Goal: Task Accomplishment & Management: Manage account settings

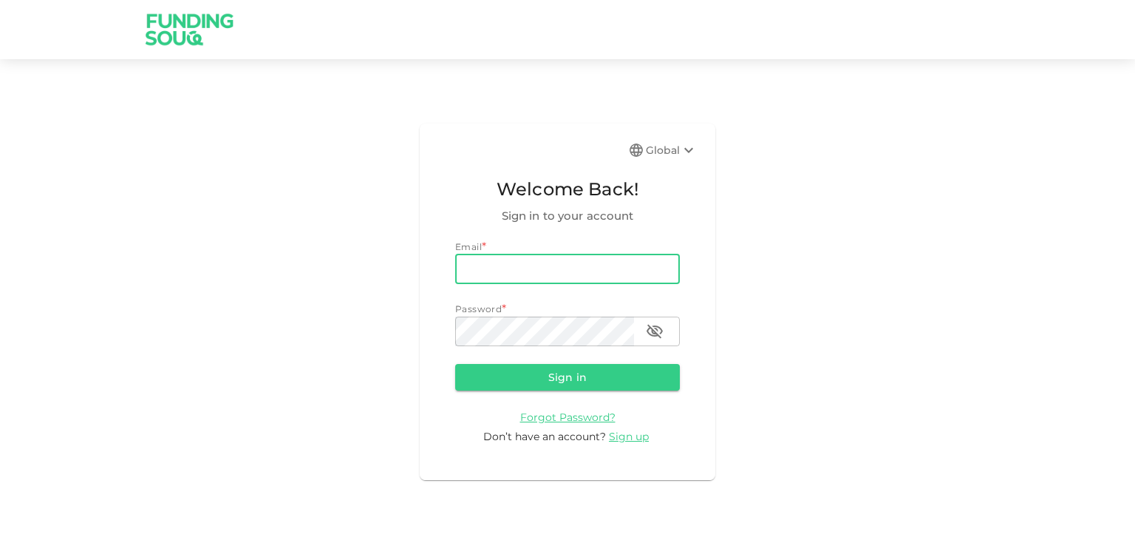
click at [514, 268] on input "email" at bounding box center [567, 269] width 225 height 30
type input "nilayshah1984@gmail.com"
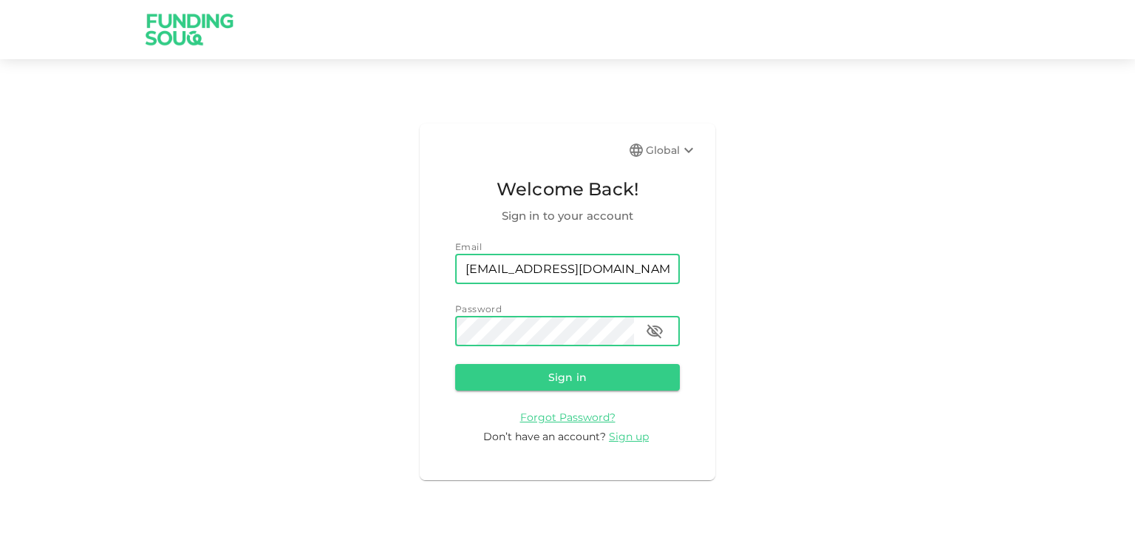
click at [455, 364] on button "Sign in" at bounding box center [567, 377] width 225 height 27
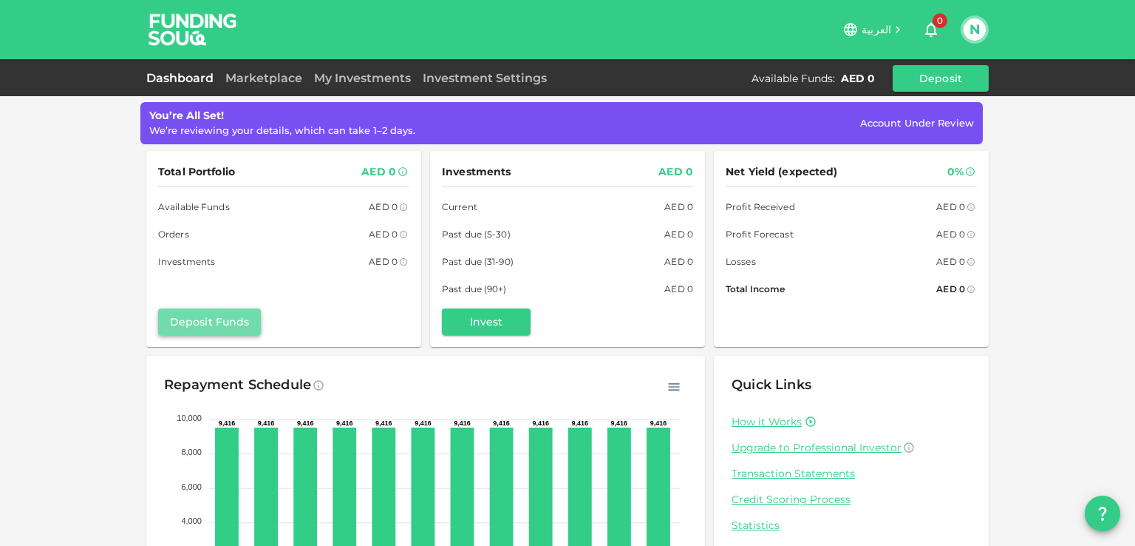
click at [211, 317] on button "Deposit Funds" at bounding box center [209, 321] width 103 height 27
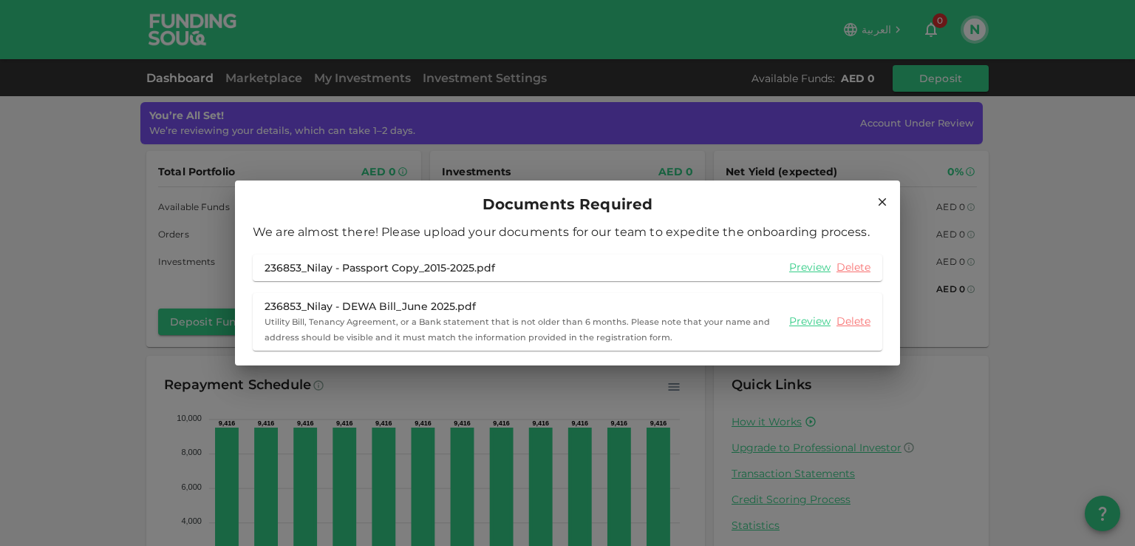
click at [881, 204] on icon at bounding box center [882, 201] width 13 height 13
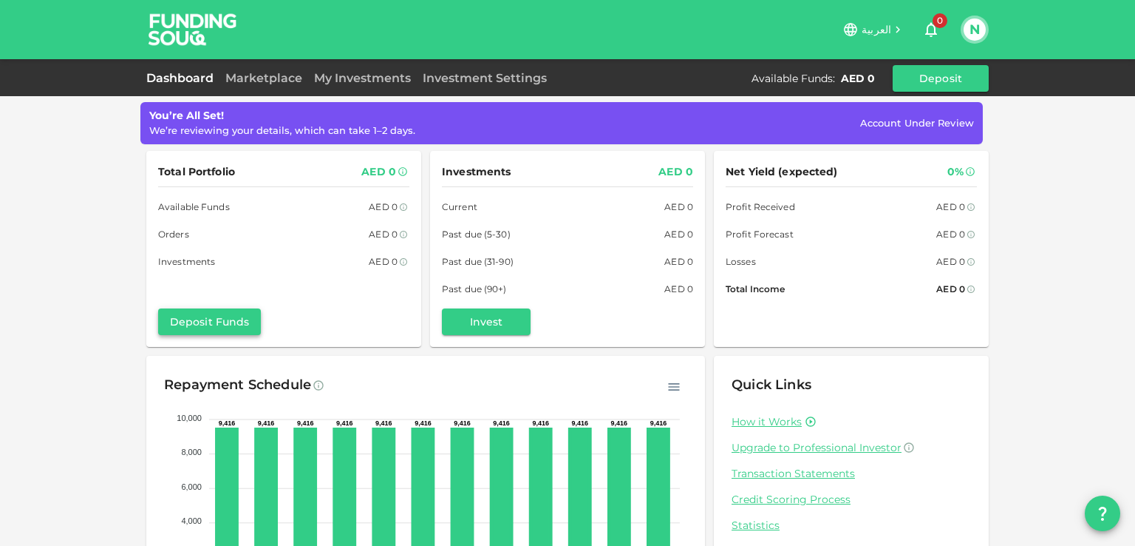
click at [220, 322] on button "Deposit Funds" at bounding box center [209, 321] width 103 height 27
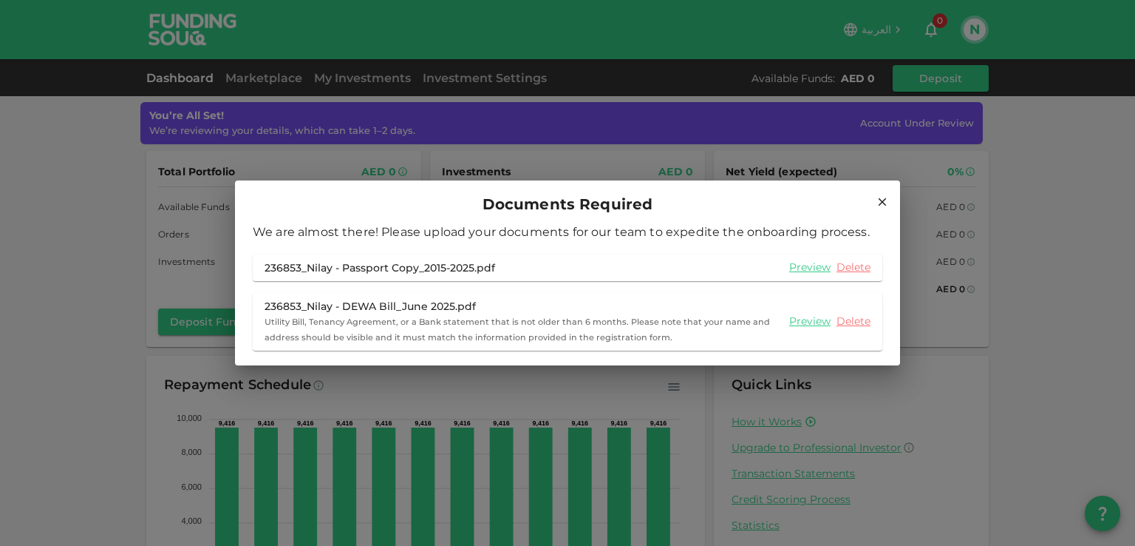
click at [880, 203] on icon at bounding box center [883, 202] width 8 height 8
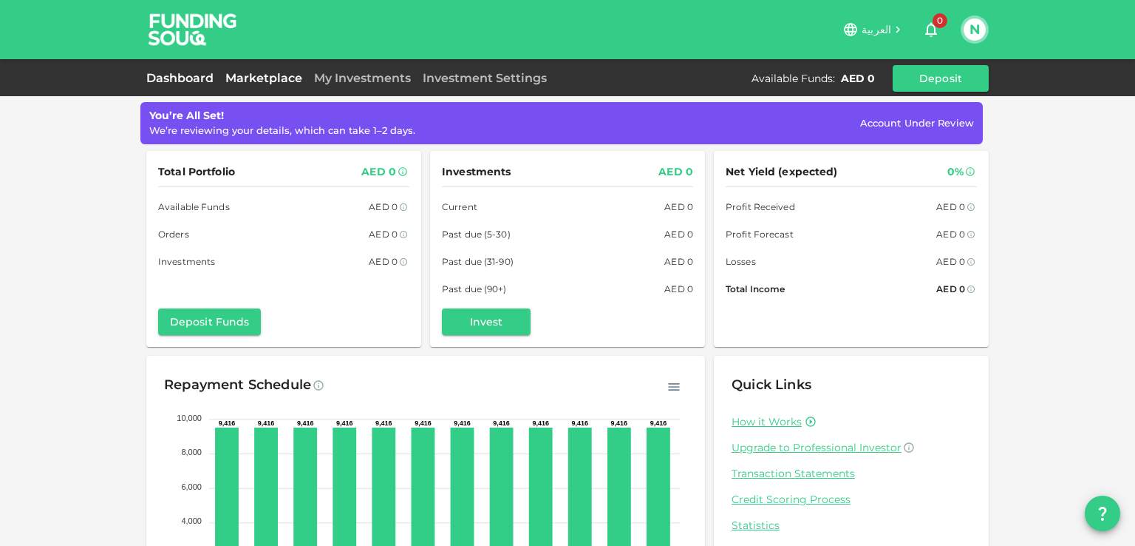
click at [257, 74] on link "Marketplace" at bounding box center [264, 78] width 89 height 14
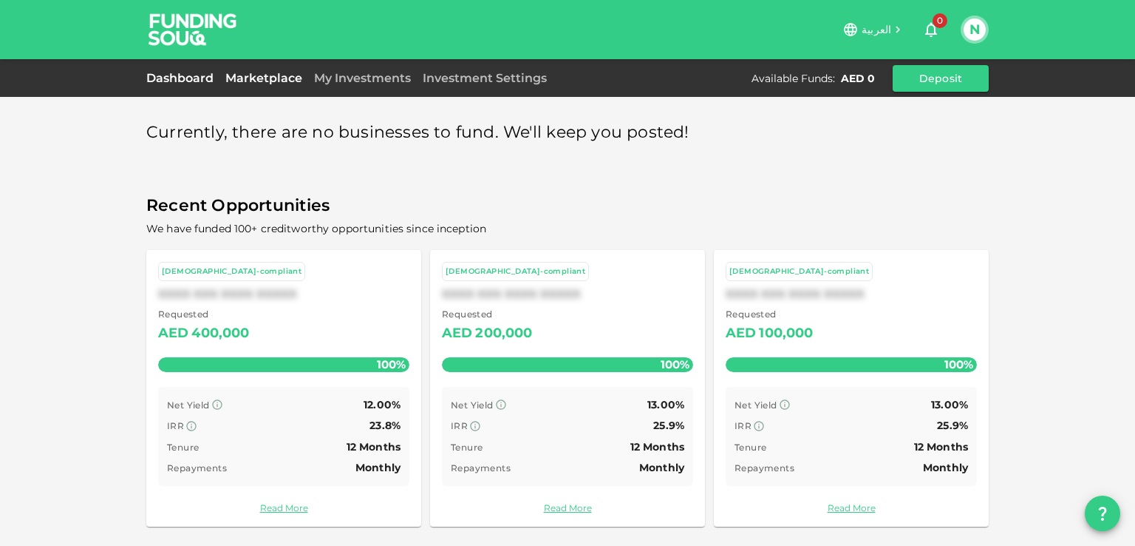
click at [206, 78] on link "Dashboard" at bounding box center [182, 78] width 73 height 14
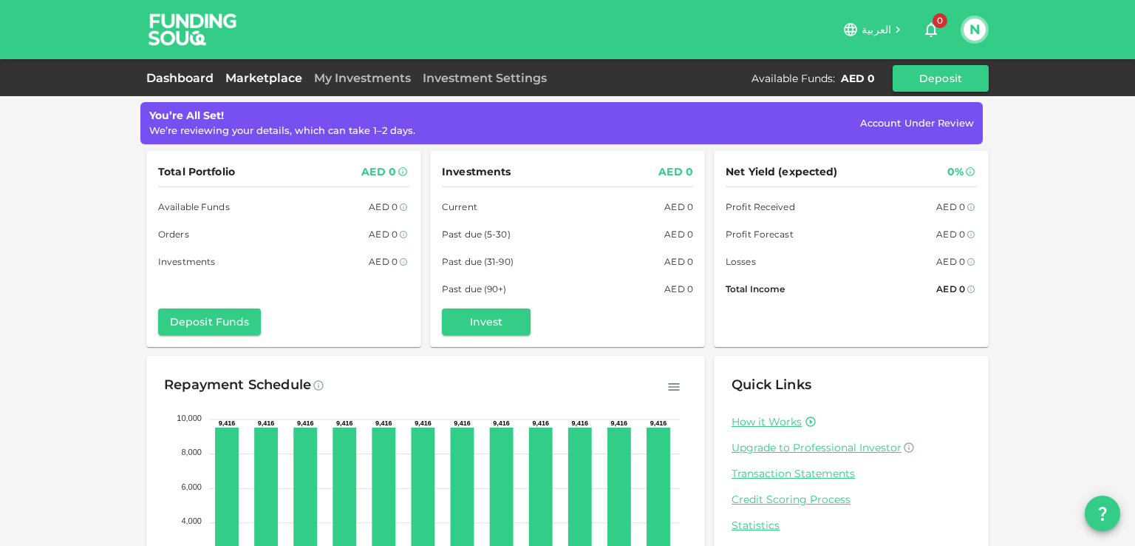
click at [288, 81] on link "Marketplace" at bounding box center [264, 78] width 89 height 14
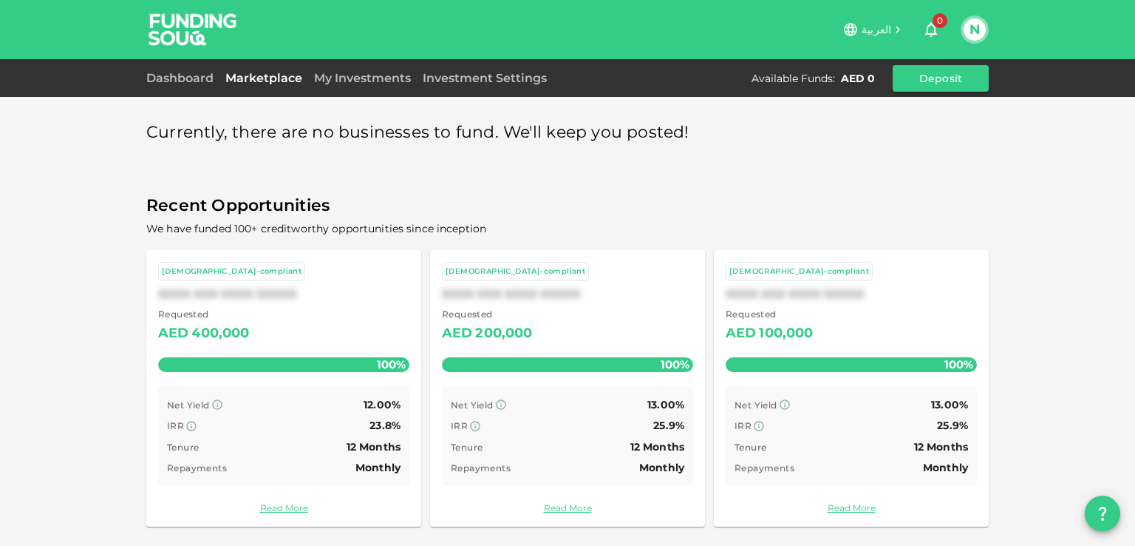
scroll to position [1, 0]
click at [585, 509] on link "Read More" at bounding box center [567, 507] width 251 height 14
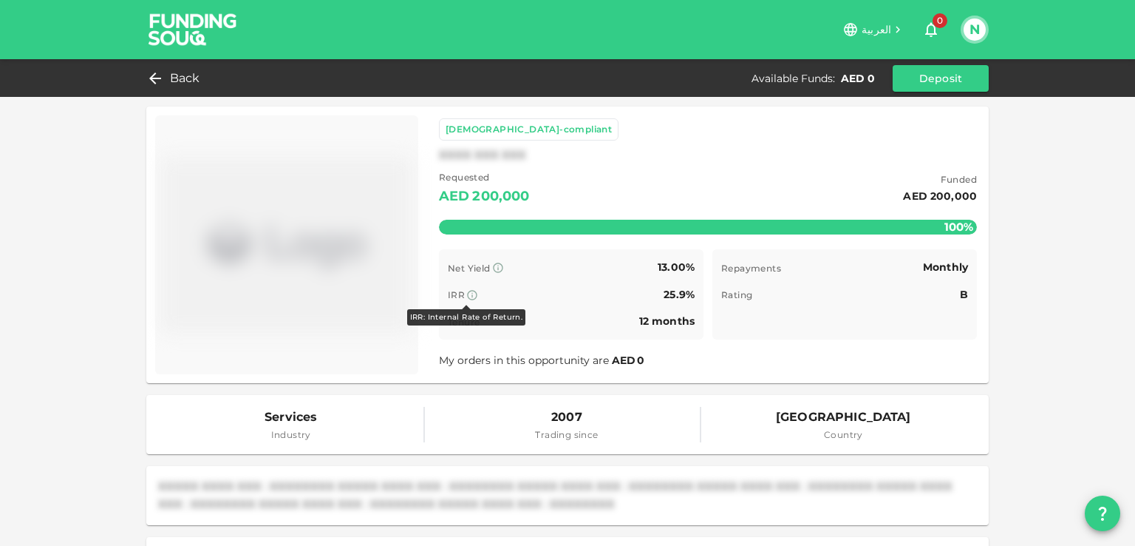
click at [466, 293] on icon at bounding box center [472, 295] width 12 height 12
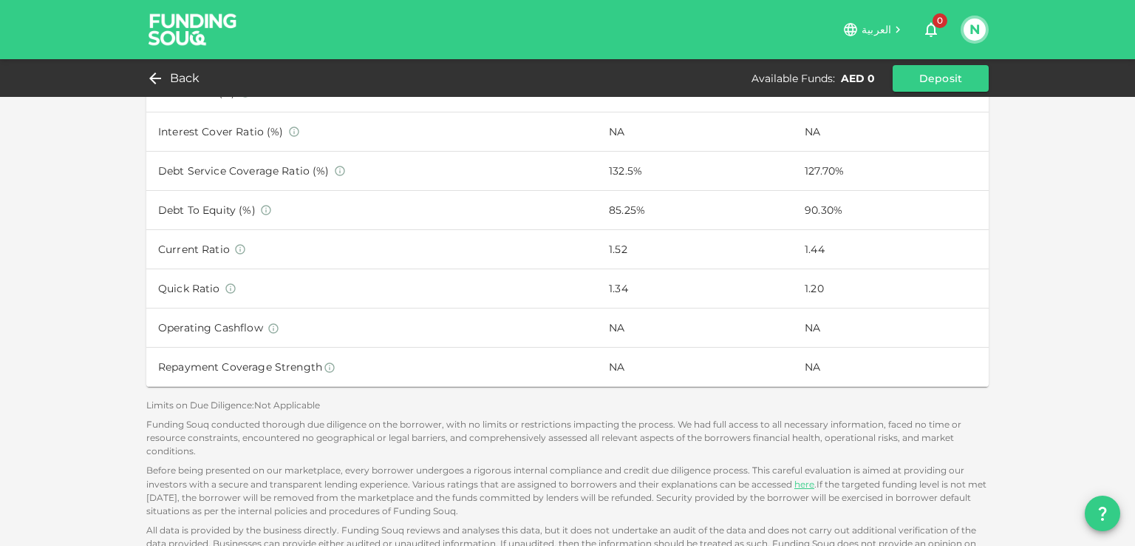
scroll to position [1017, 0]
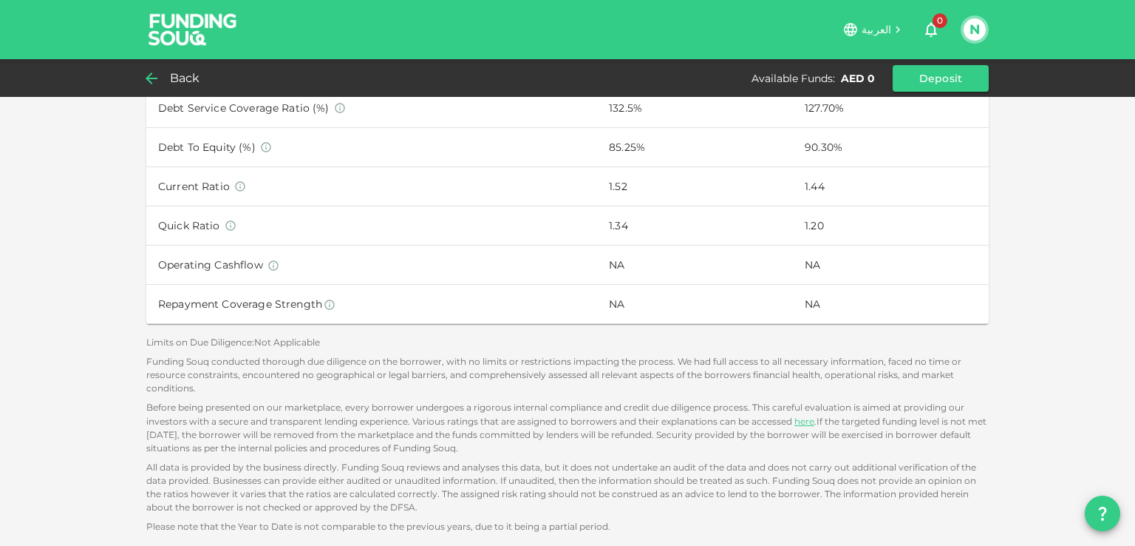
click at [180, 69] on span "Back" at bounding box center [185, 78] width 30 height 21
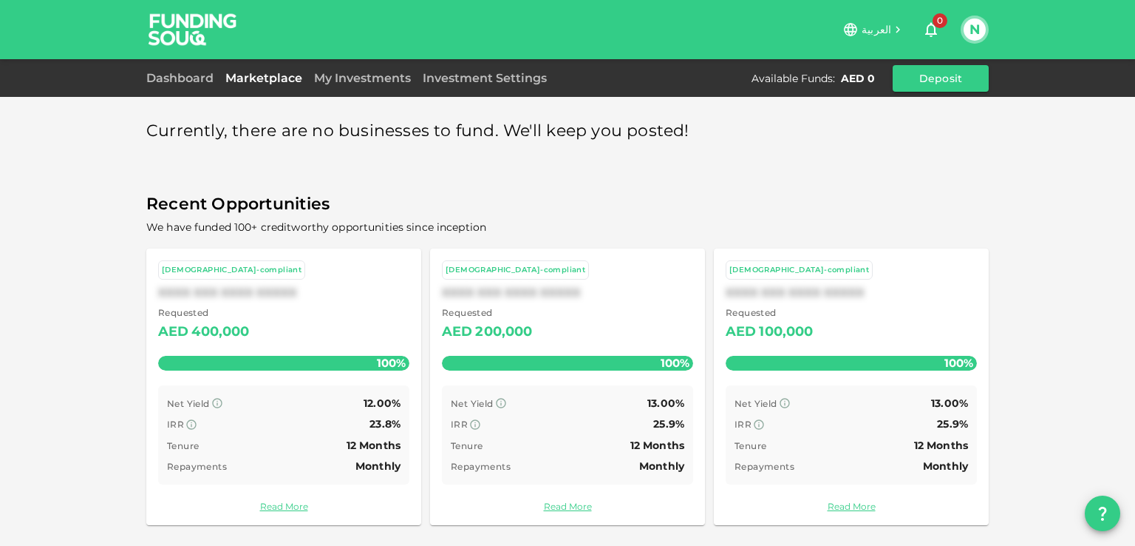
scroll to position [1, 0]
click at [943, 23] on span "0" at bounding box center [940, 20] width 15 height 15
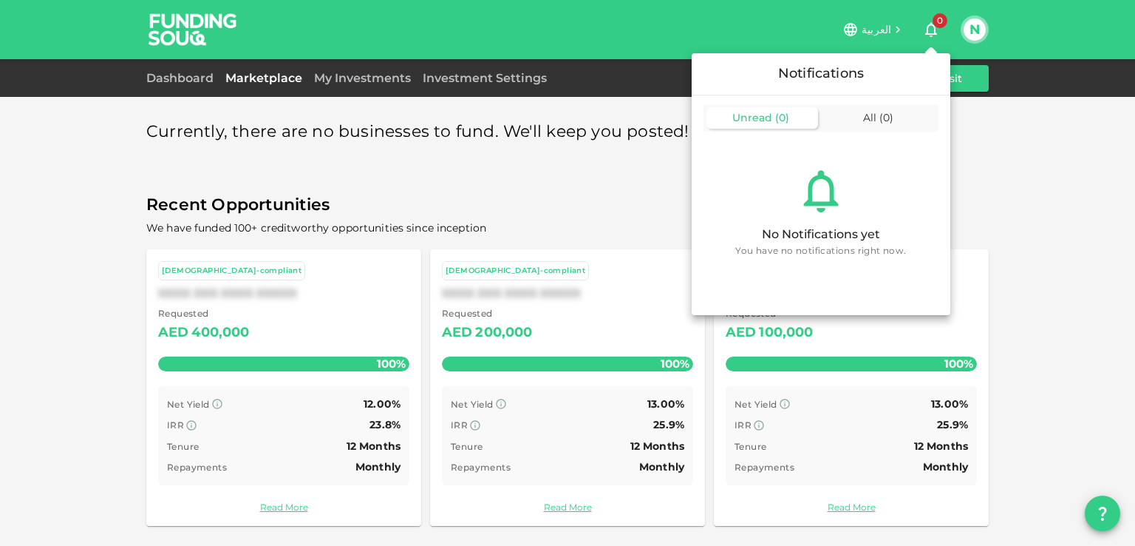
click at [0, 258] on div at bounding box center [567, 273] width 1135 height 546
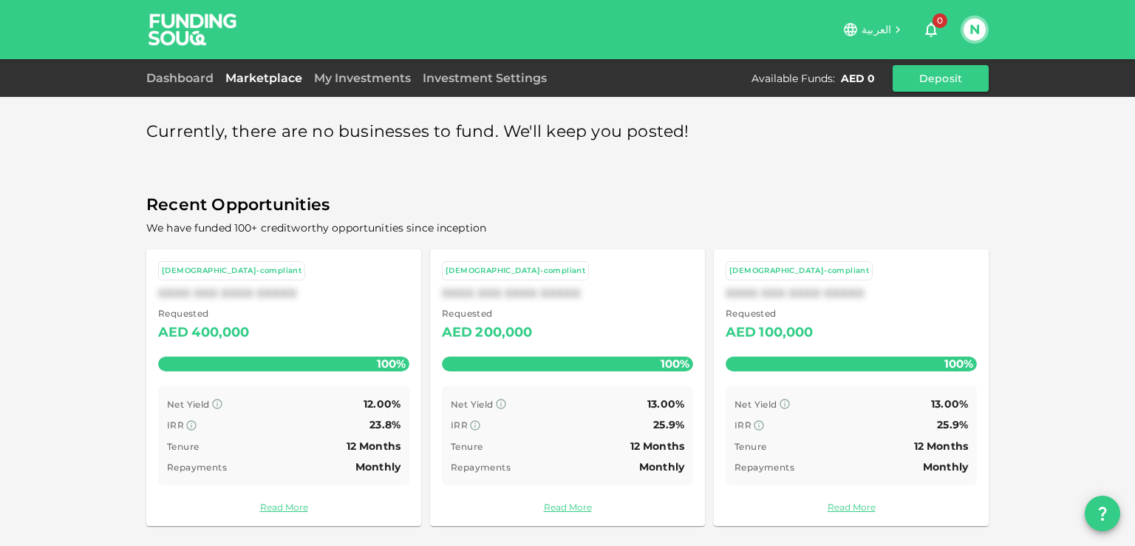
click at [899, 32] on icon at bounding box center [898, 29] width 13 height 13
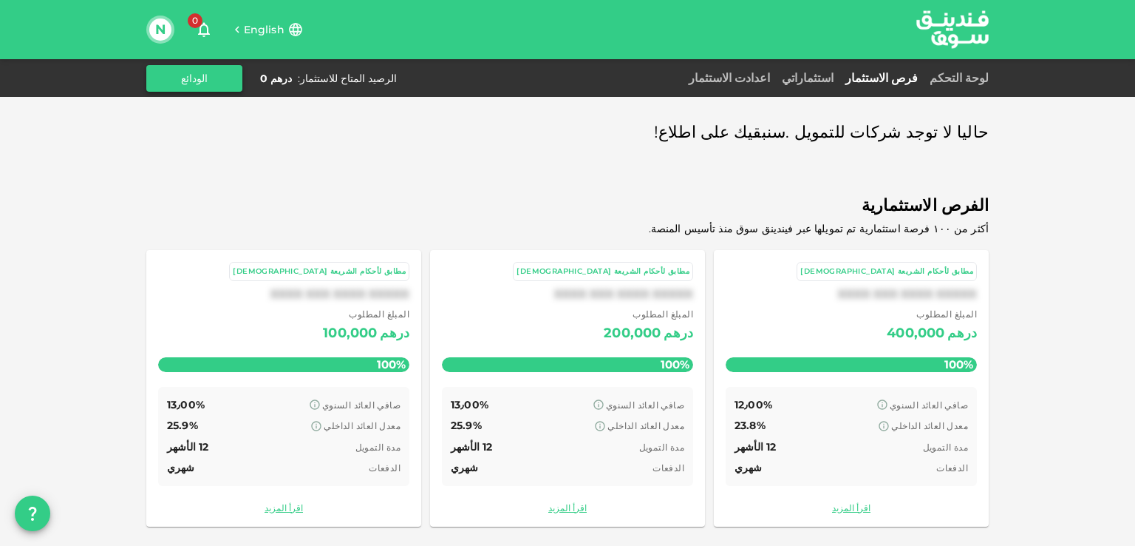
click at [210, 84] on button "الودائع" at bounding box center [194, 78] width 96 height 27
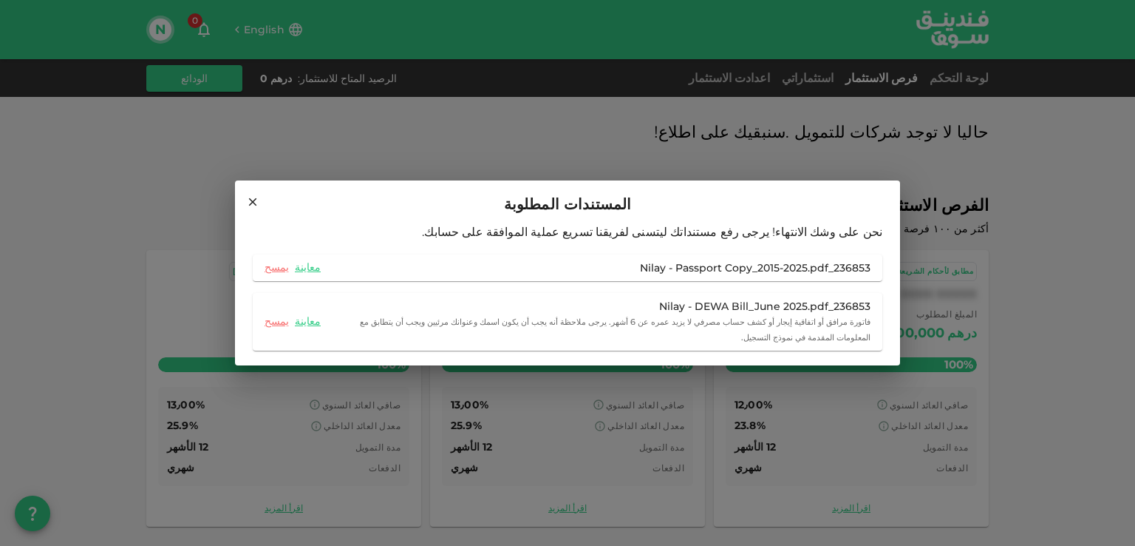
click at [254, 208] on icon at bounding box center [252, 201] width 13 height 13
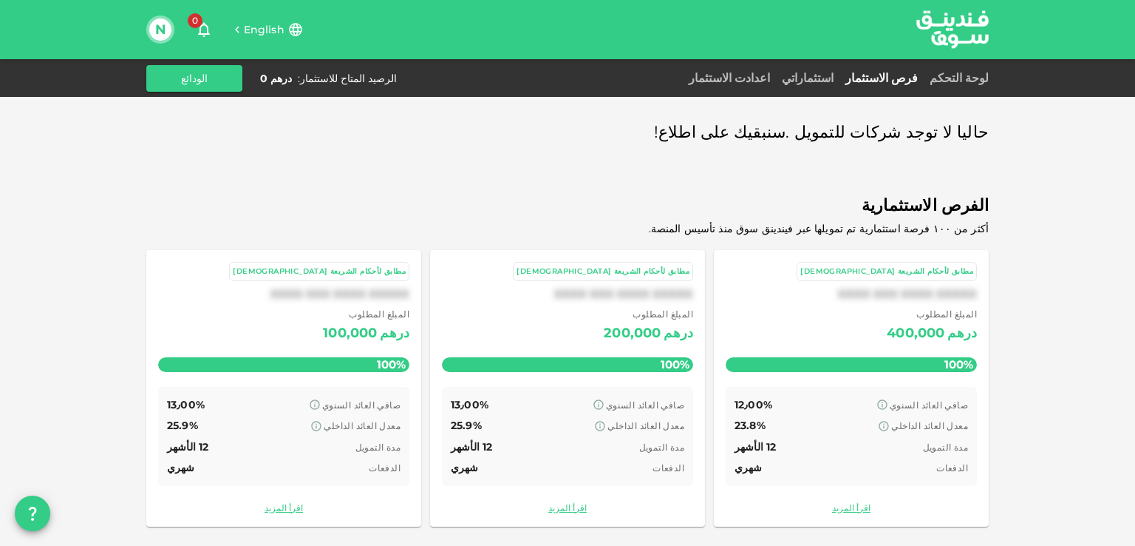
click at [266, 34] on span "English" at bounding box center [264, 29] width 41 height 13
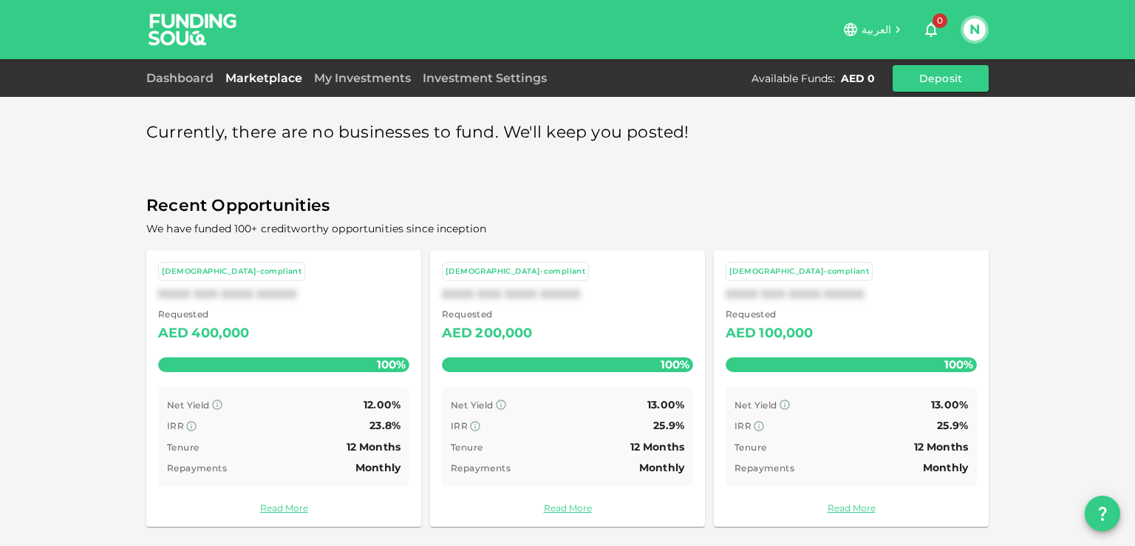
click at [974, 35] on button "N" at bounding box center [975, 29] width 22 height 22
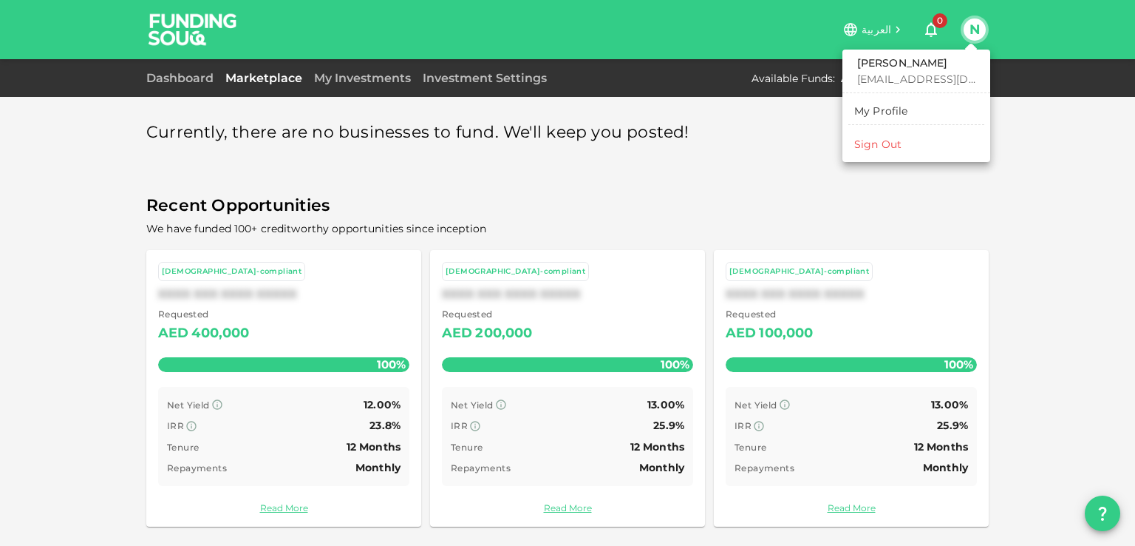
click at [912, 102] on link "My Profile" at bounding box center [917, 111] width 136 height 24
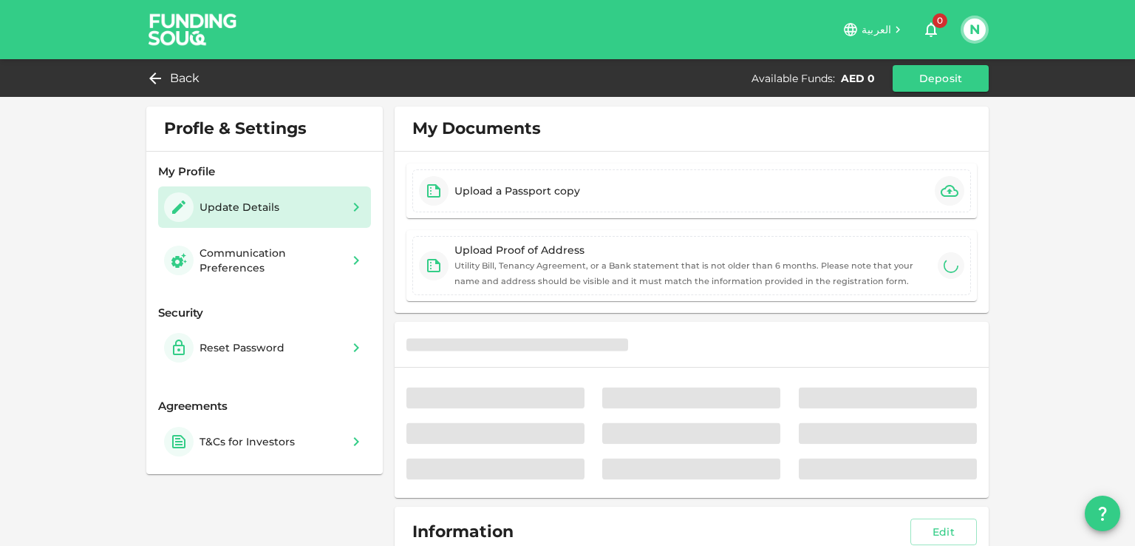
type input "⁦⁨01⁩ / ⁨09⁩ / ⁨1984⁩⁩"
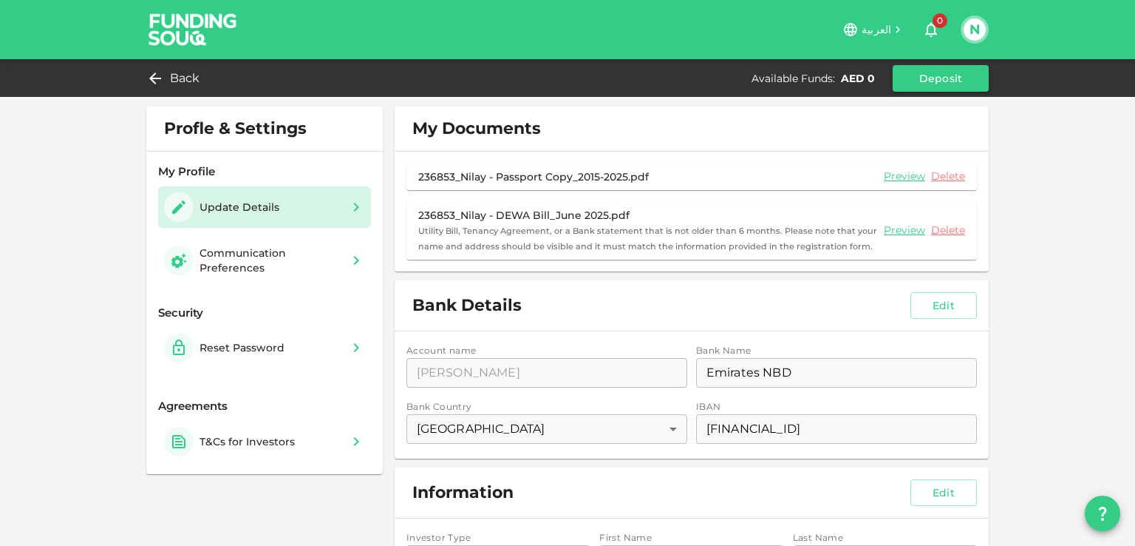
click at [978, 31] on button "N" at bounding box center [975, 29] width 22 height 22
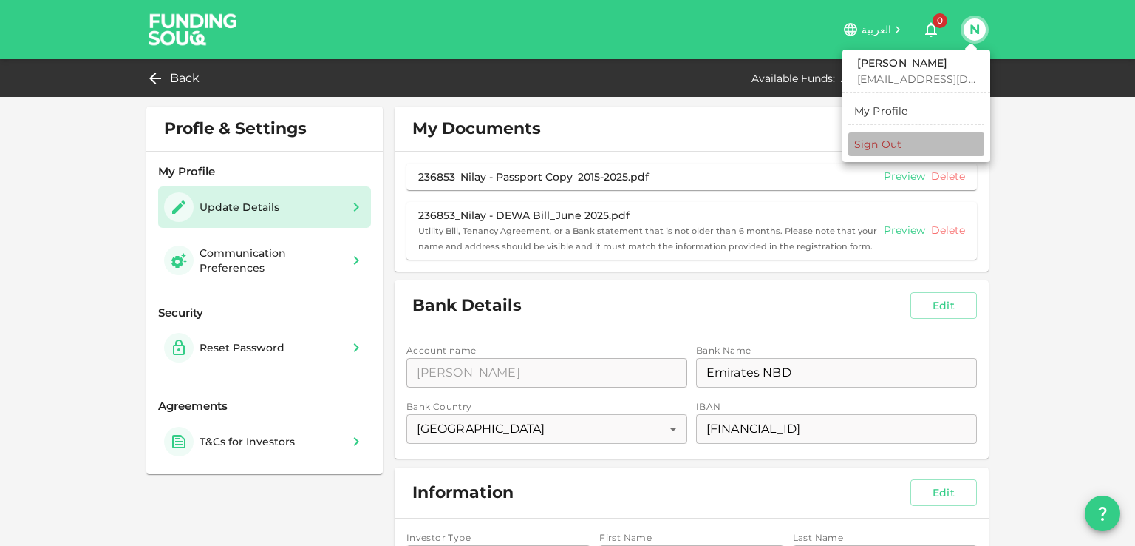
click at [877, 144] on div "Sign Out" at bounding box center [878, 144] width 47 height 15
